Goal: Obtain resource: Download file/media

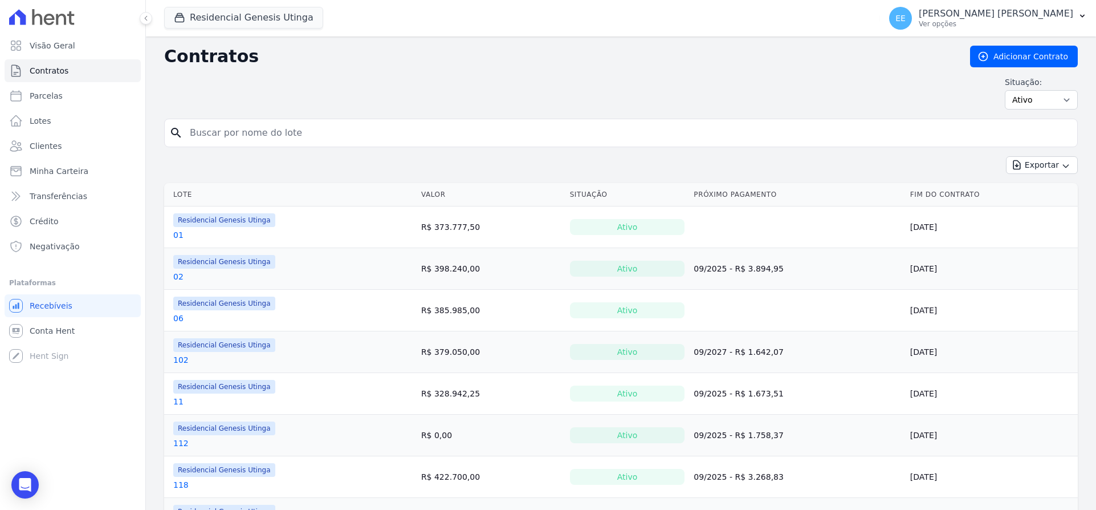
click at [229, 138] on input "search" at bounding box center [628, 132] width 890 height 23
type input "102"
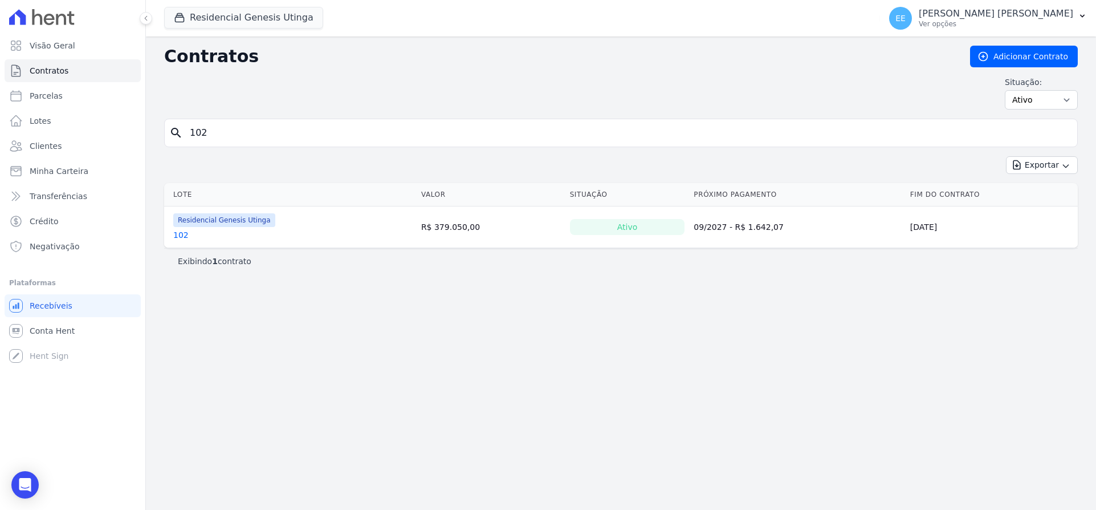
click at [180, 234] on link "102" at bounding box center [180, 234] width 15 height 11
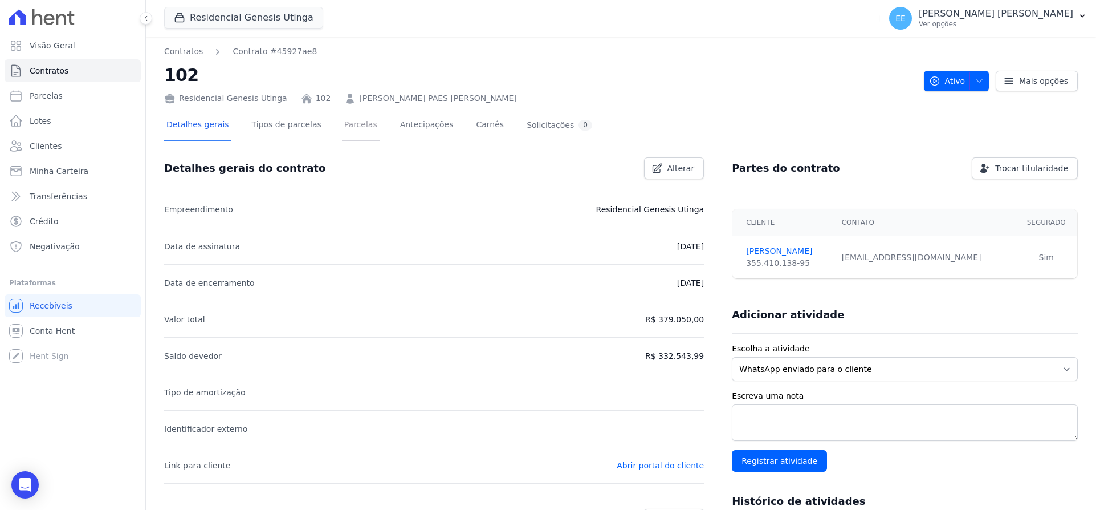
click at [357, 124] on link "Parcelas" at bounding box center [361, 126] width 38 height 30
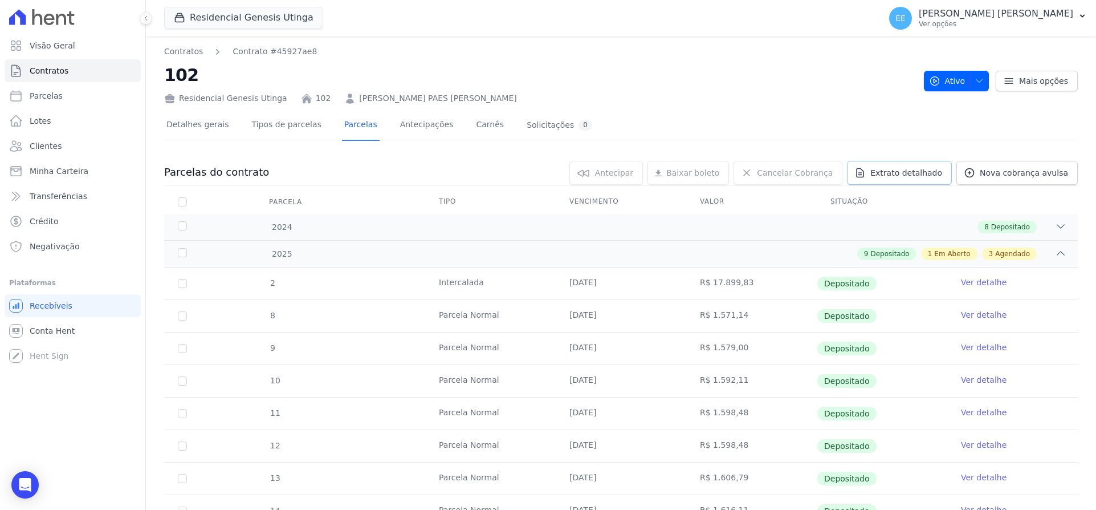
click at [914, 173] on span "Extrato detalhado" at bounding box center [906, 172] width 72 height 11
click at [1056, 175] on span "Exportar PDF" at bounding box center [1060, 173] width 60 height 11
drag, startPoint x: 706, startPoint y: 68, endPoint x: 693, endPoint y: 67, distance: 13.2
click at [706, 68] on h2 "102" at bounding box center [539, 75] width 751 height 26
